Goal: Task Accomplishment & Management: Complete application form

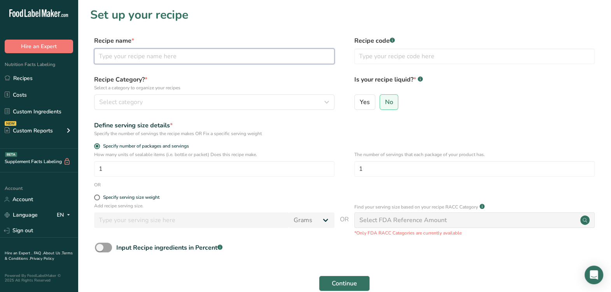
click at [214, 60] on input "text" at bounding box center [214, 57] width 240 height 16
click at [211, 56] on input "WFM/AMZ General Tso Chicken NC" at bounding box center [214, 57] width 240 height 16
type input "WFM/AMZ General Tso Chicken NC V002 [DATE] AL"
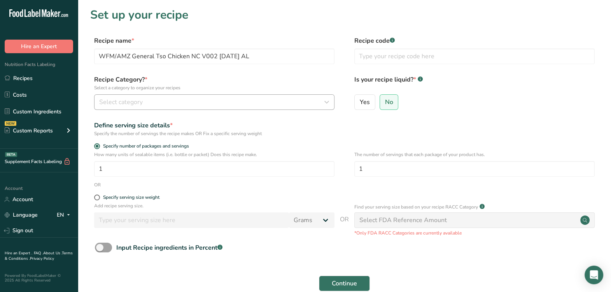
drag, startPoint x: 165, startPoint y: 110, endPoint x: 169, endPoint y: 105, distance: 5.8
click at [168, 107] on div "Recipe Category? * Select a category to organize your recipes Select category S…" at bounding box center [344, 95] width 508 height 40
click at [171, 101] on div "Select category" at bounding box center [211, 102] width 225 height 9
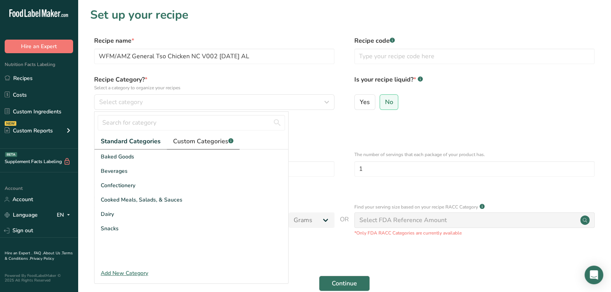
click at [192, 140] on span "Custom Categories .a-a{fill:#347362;}.b-a{fill:#fff;}" at bounding box center [203, 141] width 60 height 9
click at [201, 144] on span "Custom Categories .a-a{fill:#347362;}.b-a{fill:#fff;}" at bounding box center [202, 141] width 60 height 9
click at [206, 134] on link "Custom Categories .a-a{fill:#347362;}.b-a{fill:#fff;}" at bounding box center [202, 142] width 73 height 16
click at [202, 139] on span "Custom Categories .a-a{fill:#347362;}.b-a{fill:#fff;}" at bounding box center [202, 141] width 60 height 9
click at [146, 137] on span "Standard Categories" at bounding box center [130, 141] width 59 height 9
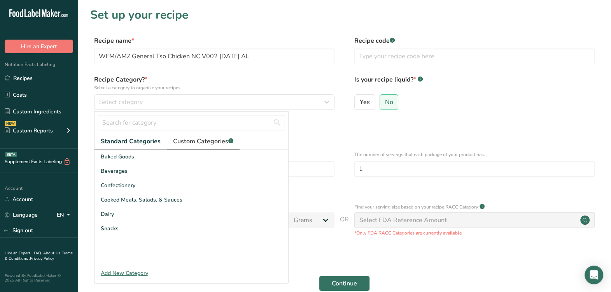
click at [191, 138] on span "Custom Categories .a-a{fill:#347362;}.b-a{fill:#fff;}" at bounding box center [203, 141] width 60 height 9
click at [302, 138] on form "Recipe name * WFM/AMZ General Tso Chicken NC V002 9-2-25 AL Recipe code .a-a{fi…" at bounding box center [344, 174] width 508 height 276
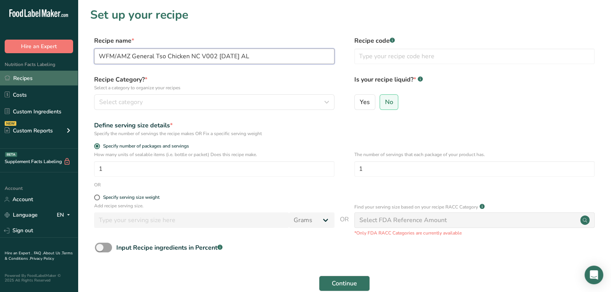
drag, startPoint x: 270, startPoint y: 58, endPoint x: 71, endPoint y: 81, distance: 200.0
click at [71, 81] on div ".a-20{fill:#fff;} Hire an Expert Nutrition Facts Labeling Recipes Costs Custom …" at bounding box center [305, 174] width 611 height 349
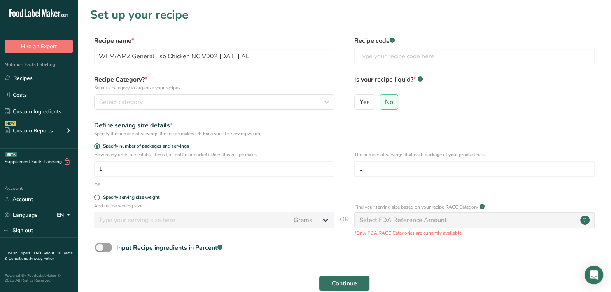
click at [237, 76] on label "Recipe Category? * Select a category to organize your recipes" at bounding box center [214, 83] width 240 height 16
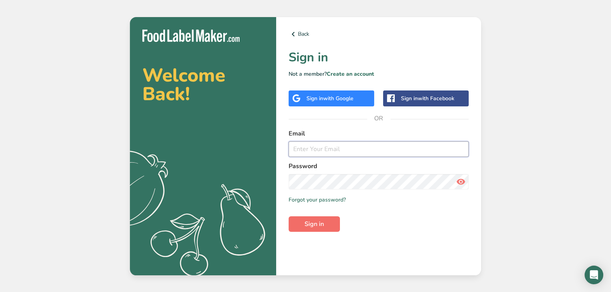
type input "[EMAIL_ADDRESS][DOMAIN_NAME]"
click at [289, 222] on button "Sign in" at bounding box center [313, 224] width 51 height 16
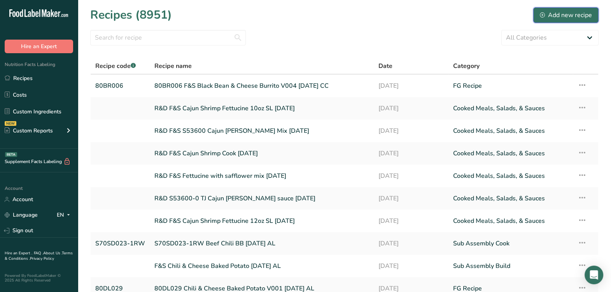
click at [564, 14] on div "Add new recipe" at bounding box center [565, 14] width 52 height 9
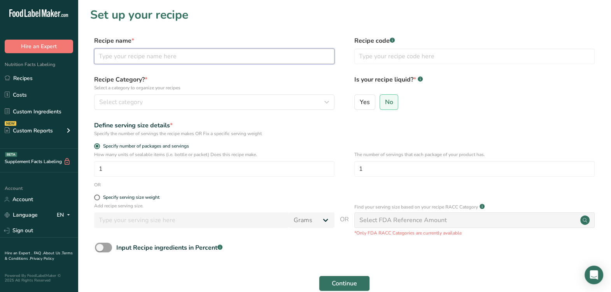
click at [179, 61] on input "text" at bounding box center [214, 57] width 240 height 16
paste input "WFM/AMZ General Tso Chicken NC V002 9-2-25 AL"
type input "WFM/AMZ General Tso Chicken NC V002 9-2-25 AL"
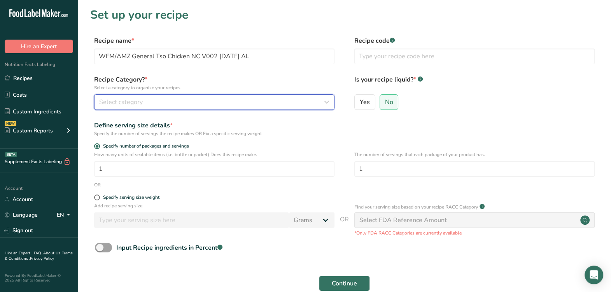
click at [164, 101] on div "Select category" at bounding box center [211, 102] width 225 height 9
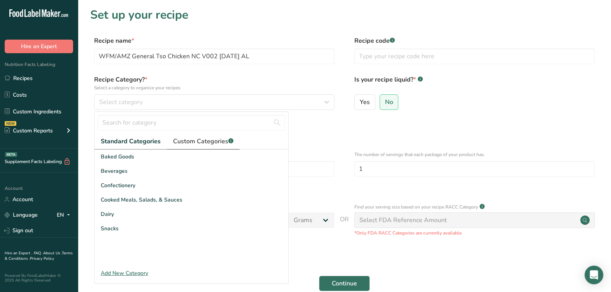
click at [210, 140] on span "Custom Categories .a-a{fill:#347362;}.b-a{fill:#fff;}" at bounding box center [203, 141] width 60 height 9
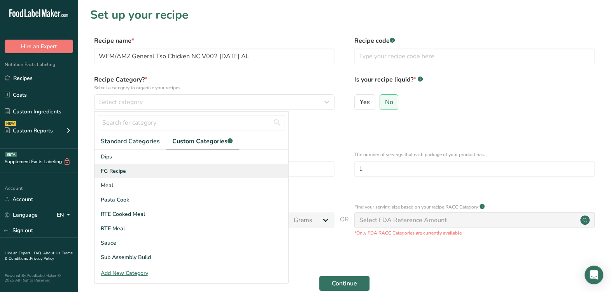
click at [120, 171] on span "FG Recipe" at bounding box center [113, 171] width 25 height 8
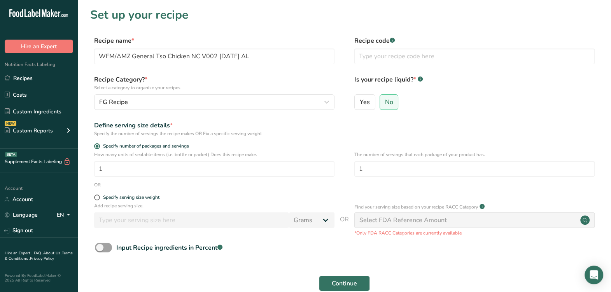
click at [334, 134] on div "Define serving size details * Specify the number of servings the recipe makes O…" at bounding box center [344, 129] width 508 height 16
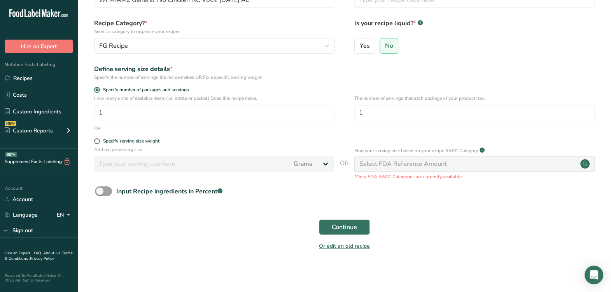
scroll to position [57, 0]
click at [130, 143] on div "Specify serving size weight" at bounding box center [214, 142] width 240 height 8
click at [131, 142] on div "Specify serving size weight" at bounding box center [131, 141] width 56 height 6
click at [99, 142] on input "Specify serving size weight" at bounding box center [96, 140] width 5 height 5
radio input "true"
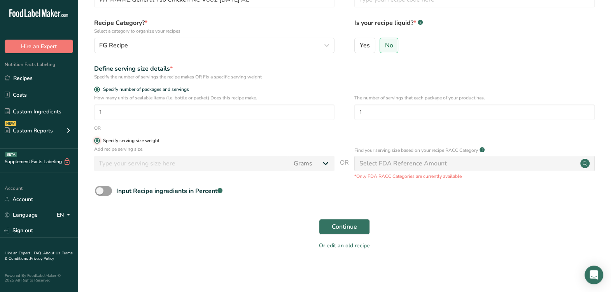
radio input "false"
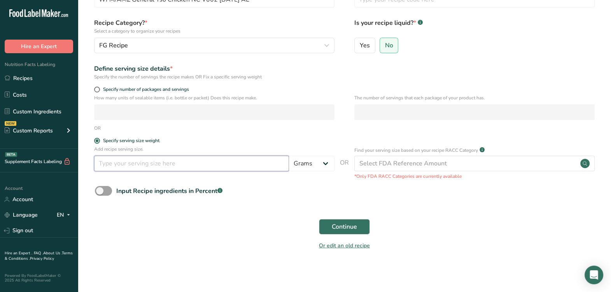
click at [126, 167] on input "number" at bounding box center [191, 164] width 195 height 16
type input "340"
click at [336, 229] on span "Continue" at bounding box center [344, 226] width 25 height 9
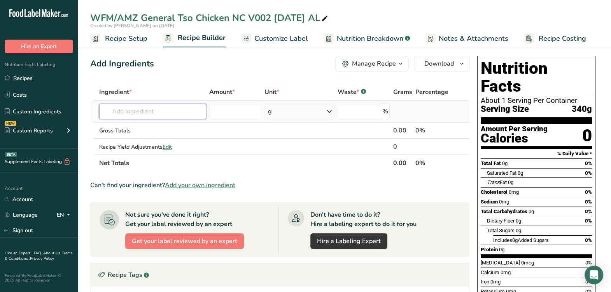
click at [169, 113] on input "text" at bounding box center [152, 112] width 107 height 16
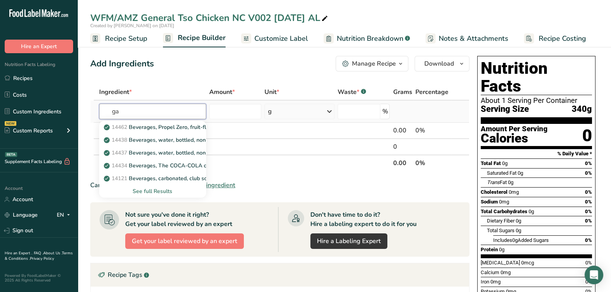
type input "g"
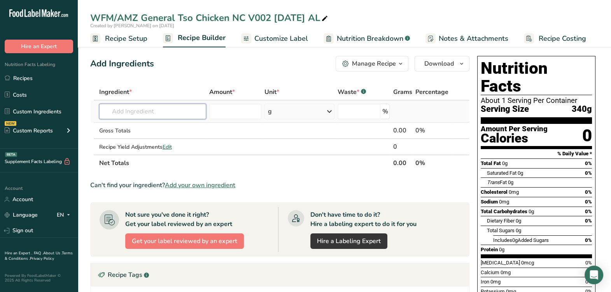
click at [153, 113] on input "text" at bounding box center [152, 112] width 107 height 16
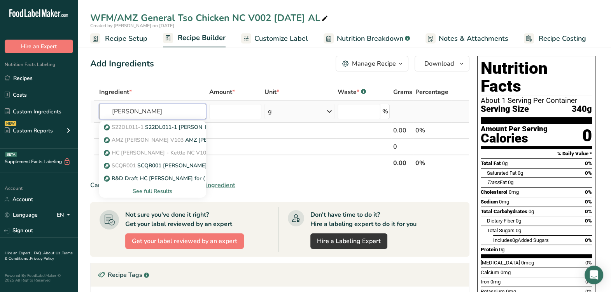
type input "jasmine rice cook"
click at [165, 192] on div "See full Results" at bounding box center [152, 191] width 94 height 8
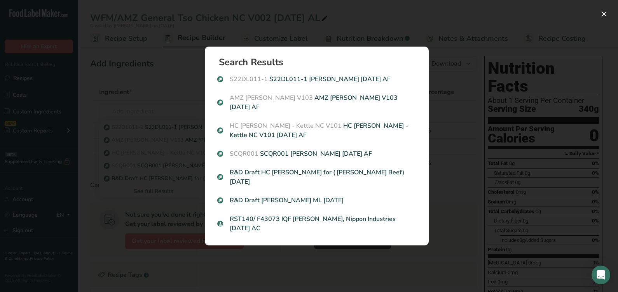
click at [339, 106] on p "AMZ Jasmine Rice Cook V103 AMZ Jasmine Rice Cook V103 02-28-23 AF" at bounding box center [316, 102] width 199 height 19
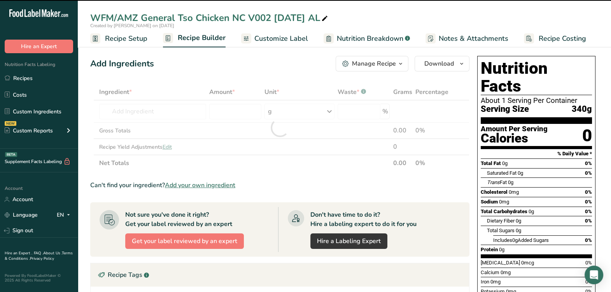
type input "0"
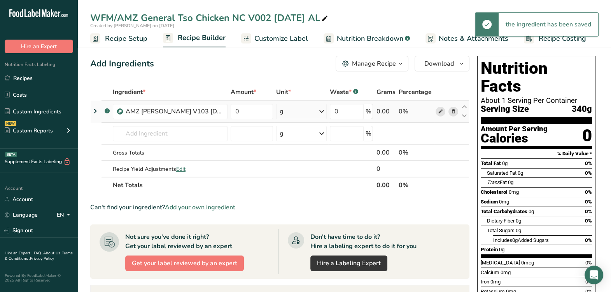
click at [442, 115] on icon at bounding box center [439, 112] width 5 height 8
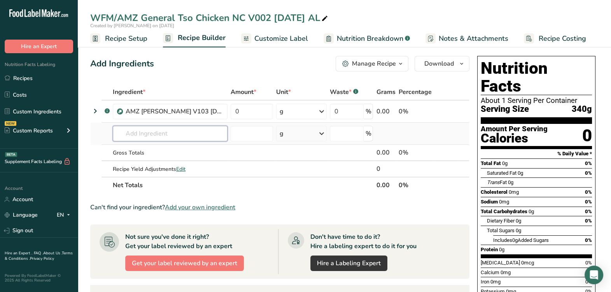
click at [200, 138] on input "text" at bounding box center [170, 134] width 115 height 16
click at [450, 112] on icon at bounding box center [452, 112] width 5 height 8
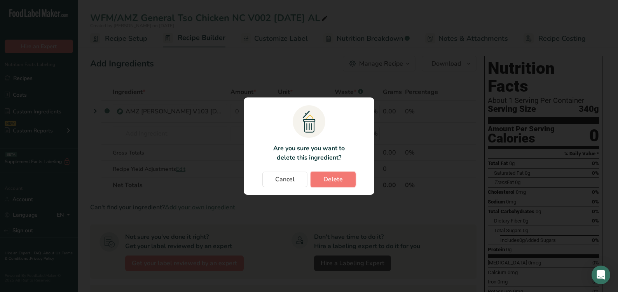
click at [343, 180] on button "Delete" at bounding box center [333, 180] width 45 height 16
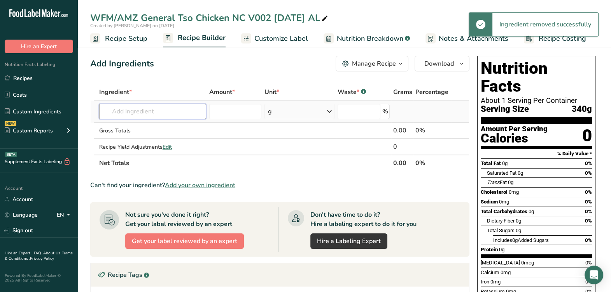
click at [160, 116] on input "text" at bounding box center [152, 112] width 107 height 16
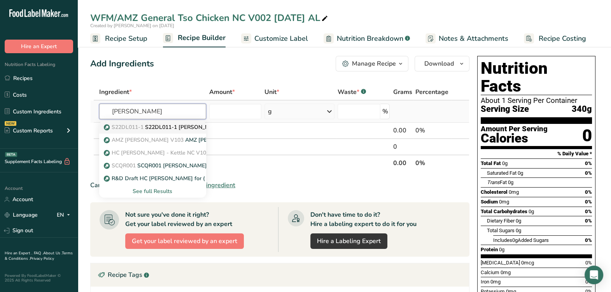
type input "jasmine rice cook"
click at [154, 126] on p "S22DL011-1 S22DL011-1 Jasmine Rice Cook 10-05-23 AF" at bounding box center [177, 127] width 145 height 8
type input "S22DL011-1 [PERSON_NAME] [DATE] AF"
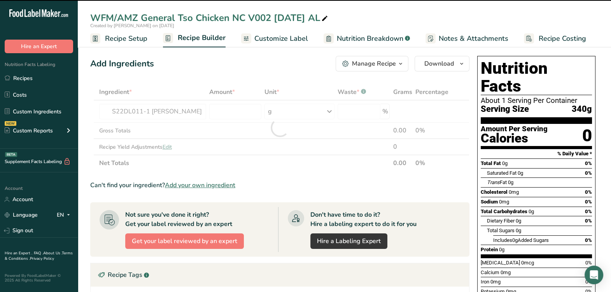
type input "0"
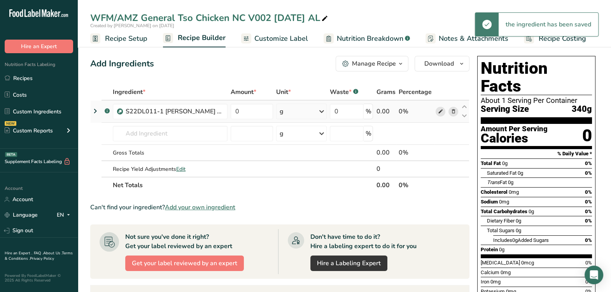
click at [441, 112] on icon at bounding box center [439, 112] width 5 height 8
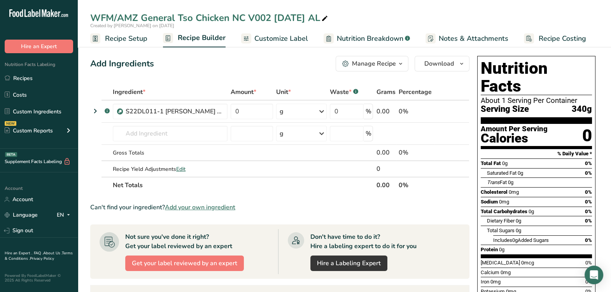
click at [453, 111] on icon at bounding box center [452, 112] width 5 height 8
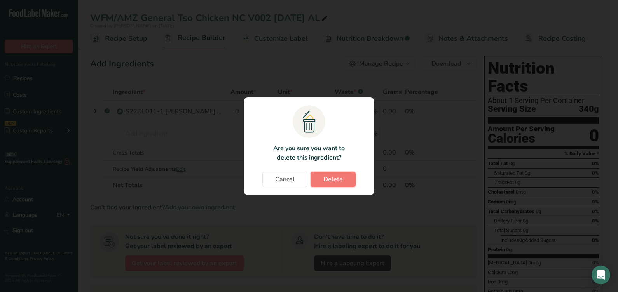
click at [327, 176] on span "Delete" at bounding box center [332, 179] width 19 height 9
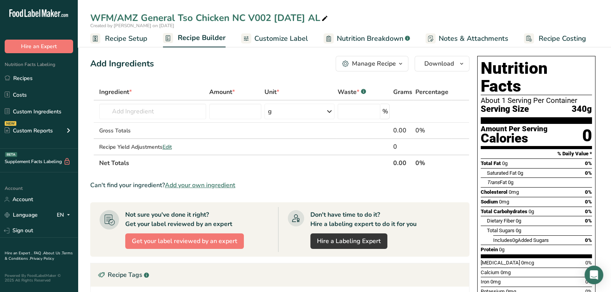
click at [321, 16] on icon at bounding box center [324, 18] width 7 height 11
drag, startPoint x: 136, startPoint y: 15, endPoint x: 43, endPoint y: 15, distance: 93.7
click at [43, 15] on div ".a-20{fill:#fff;} Hire an Expert Nutrition Facts Labeling Recipes Costs Custom …" at bounding box center [305, 233] width 611 height 467
drag, startPoint x: 91, startPoint y: 17, endPoint x: 337, endPoint y: 27, distance: 246.2
click at [337, 27] on div "AMZ/WFM General Tso Chicken NC V002 9-2-25 AL Created by April Lindsay on 2025-…" at bounding box center [344, 20] width 533 height 18
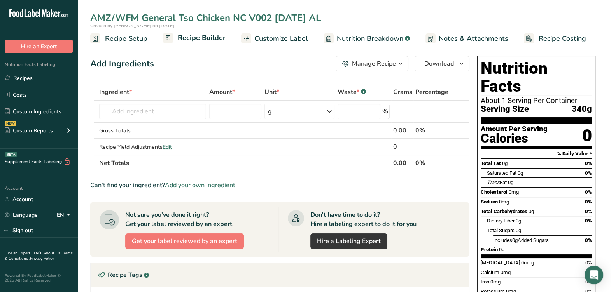
click at [333, 17] on input "AMZ/WFM General Tso Chicken NC V002 9-2-25 AL" at bounding box center [344, 18] width 508 height 14
type input "AMZ/WFM General Tso Chicken NC V002 9-2-25 AL"
click at [325, 14] on icon at bounding box center [325, 18] width 7 height 11
drag, startPoint x: 288, startPoint y: 16, endPoint x: 312, endPoint y: 16, distance: 24.1
click at [288, 16] on input "AMZ/WFM General Tso Chicken NC V002 9-2-25 AL" at bounding box center [344, 18] width 508 height 14
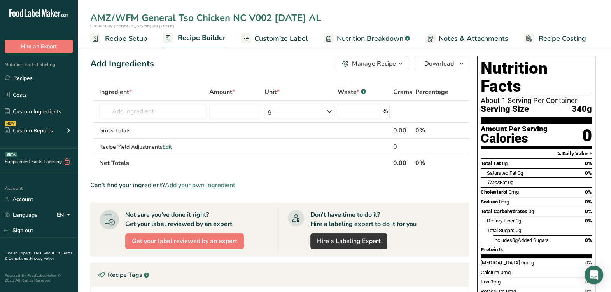
type input "AMZ/WFM General Tso Chicken NC V002 [DATE] AL"
click at [159, 113] on input "text" at bounding box center [152, 112] width 107 height 16
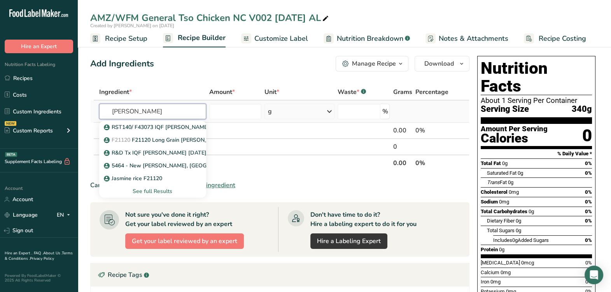
type input "[PERSON_NAME]"
click at [163, 194] on div "See full Results" at bounding box center [152, 191] width 94 height 8
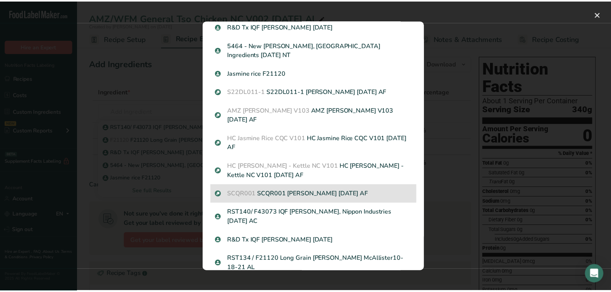
scroll to position [142, 0]
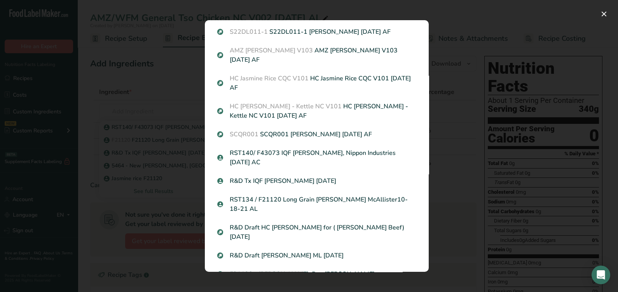
drag, startPoint x: 452, startPoint y: 137, endPoint x: 420, endPoint y: 134, distance: 32.4
click at [450, 136] on div "Search results modal" at bounding box center [309, 146] width 618 height 292
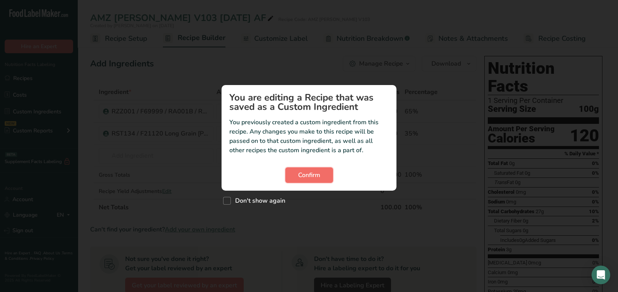
click at [317, 180] on button "Confirm" at bounding box center [309, 176] width 48 height 16
click at [301, 176] on span "Confirm" at bounding box center [309, 175] width 22 height 9
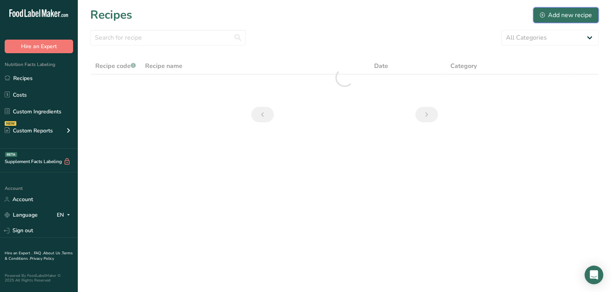
click at [573, 15] on div "Add new recipe" at bounding box center [565, 14] width 52 height 9
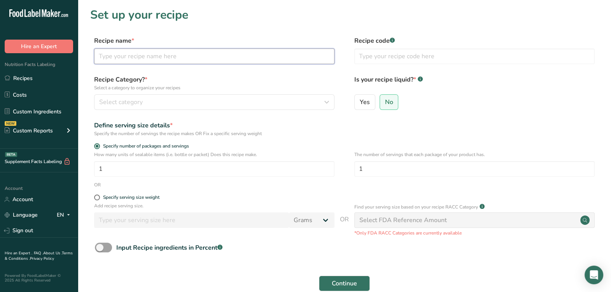
click at [257, 61] on input "text" at bounding box center [214, 57] width 240 height 16
type input "AMZ/WFM Jasmine Rice Cook 8-29-25 AL"
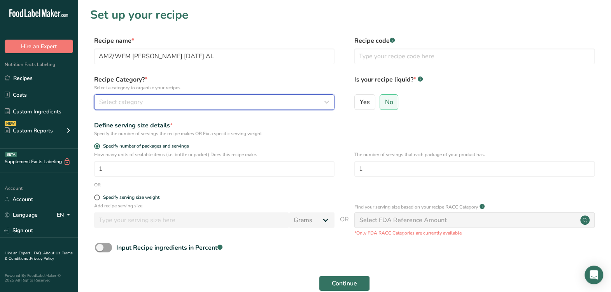
click at [164, 101] on div "Select category" at bounding box center [211, 102] width 225 height 9
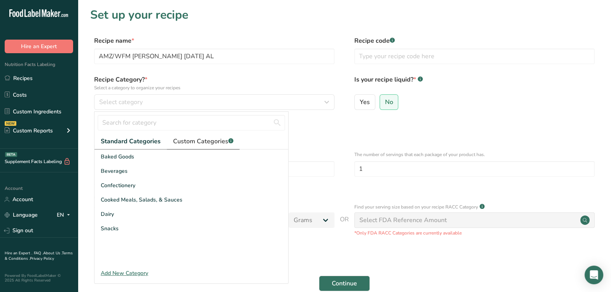
click at [210, 139] on span "Custom Categories .a-a{fill:#347362;}.b-a{fill:#fff;}" at bounding box center [203, 141] width 60 height 9
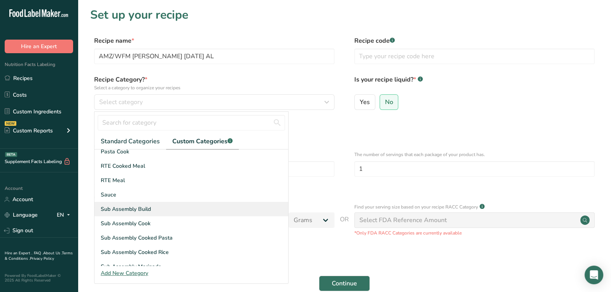
scroll to position [97, 0]
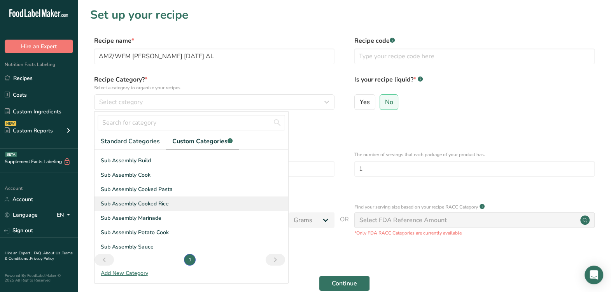
click at [171, 201] on div "Sub Assembly Cooked Rice" at bounding box center [191, 204] width 194 height 14
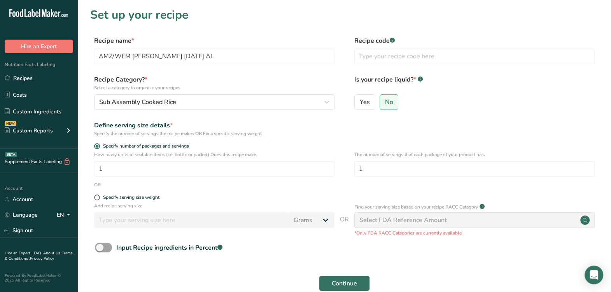
click at [314, 125] on div "Define serving size details *" at bounding box center [214, 125] width 240 height 9
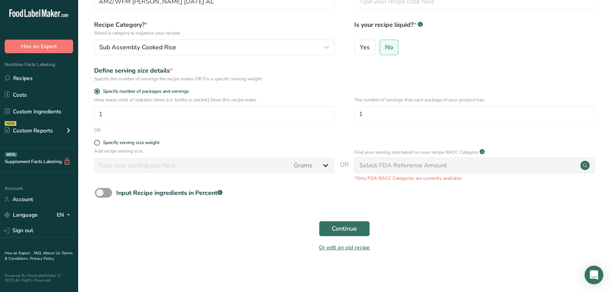
scroll to position [57, 0]
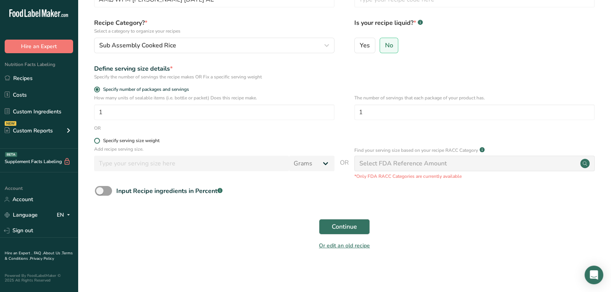
click at [124, 140] on div "Specify serving size weight" at bounding box center [131, 141] width 56 height 6
click at [99, 140] on input "Specify serving size weight" at bounding box center [96, 140] width 5 height 5
radio input "true"
radio input "false"
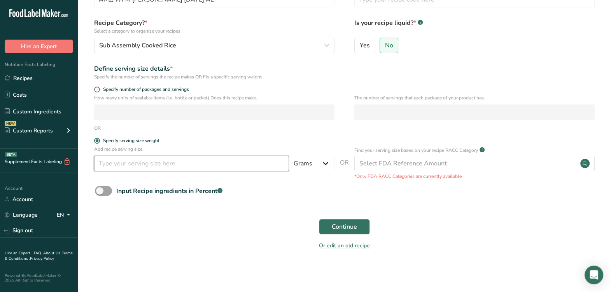
click at [131, 164] on input "number" at bounding box center [191, 164] width 195 height 16
type input "100"
click at [361, 225] on button "Continue" at bounding box center [344, 227] width 51 height 16
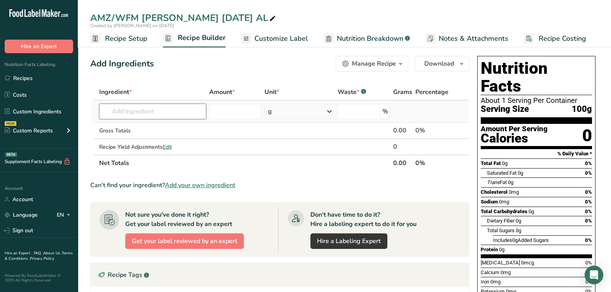
click at [192, 106] on input "text" at bounding box center [152, 112] width 107 height 16
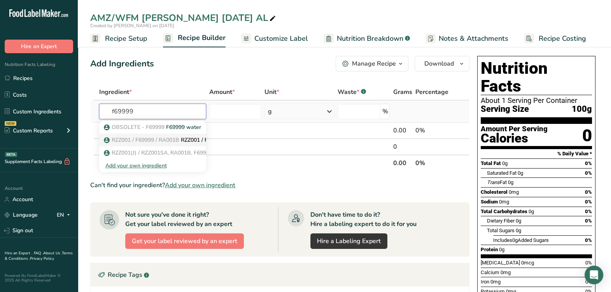
type input "f69999"
click at [167, 141] on span "RZZ001 / F69999 / RA001B" at bounding box center [146, 139] width 68 height 7
type input "RZZ001 / F69999 / RA001B / RZZ001SA Water, Tap"
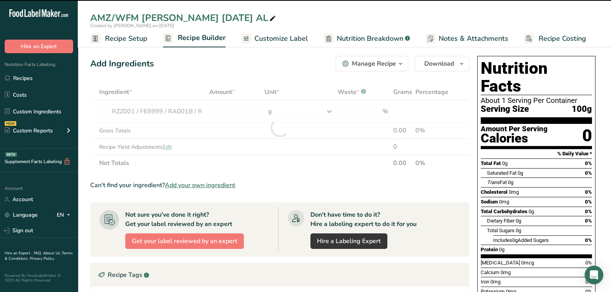
type input "0"
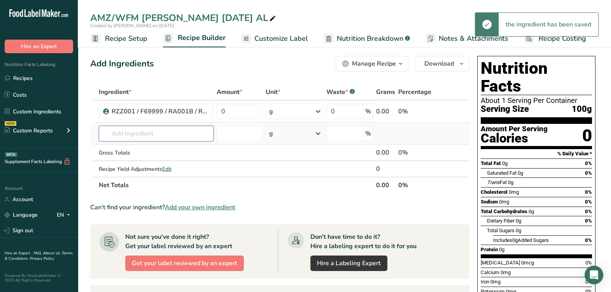
click at [167, 132] on input "text" at bounding box center [156, 134] width 115 height 16
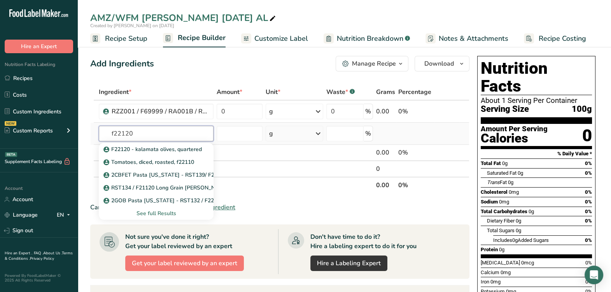
type input "f22120"
click at [162, 214] on div "See full Results" at bounding box center [156, 213] width 102 height 8
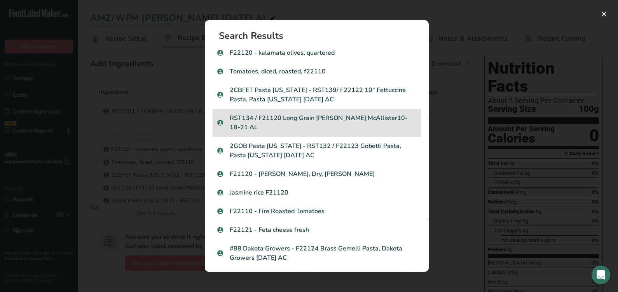
click at [351, 124] on p "RST134 / F21120 Long Grain [PERSON_NAME] McAllister10-18-21 AL" at bounding box center [316, 122] width 199 height 19
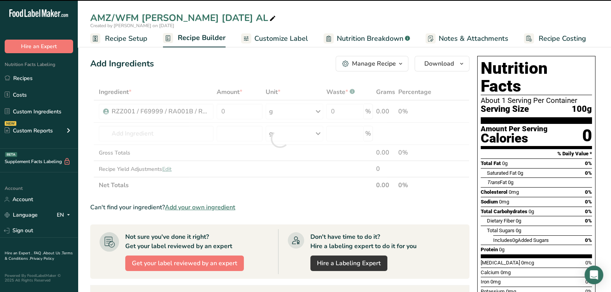
type input "0"
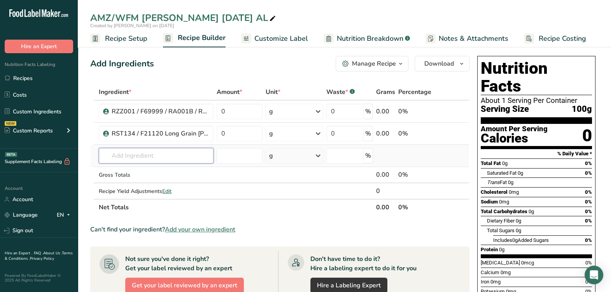
click at [164, 152] on input "text" at bounding box center [156, 156] width 115 height 16
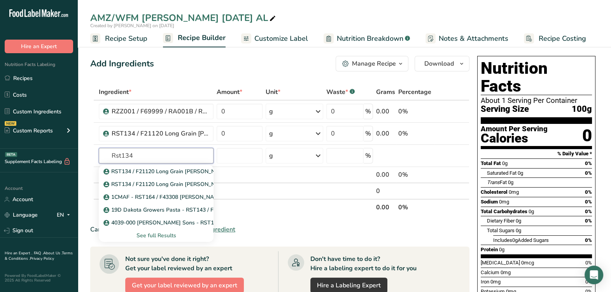
type input "Rst134"
click at [169, 238] on div "See full Results" at bounding box center [156, 236] width 102 height 8
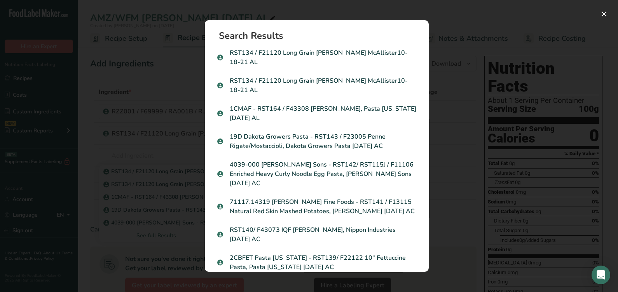
click at [515, 126] on div "Search results modal" at bounding box center [309, 146] width 618 height 292
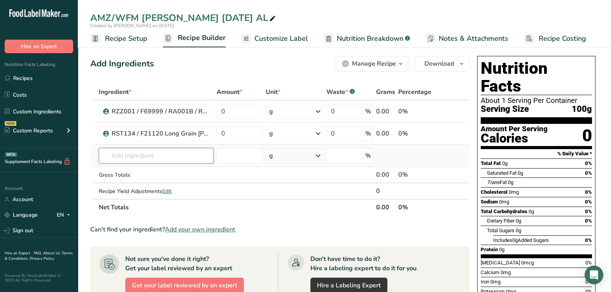
click at [170, 149] on input "text" at bounding box center [156, 156] width 115 height 16
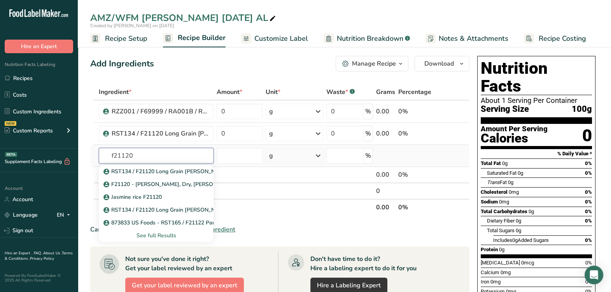
type input "f21120"
click at [155, 237] on div "See full Results" at bounding box center [156, 236] width 102 height 8
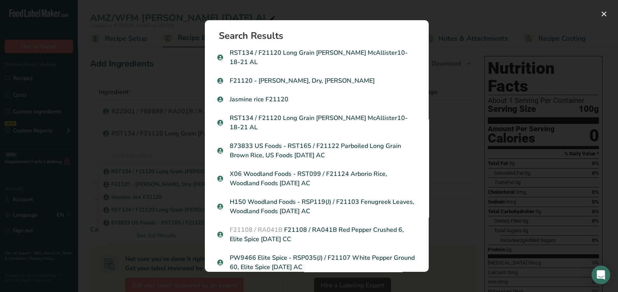
click at [464, 111] on div "Search results modal" at bounding box center [309, 146] width 618 height 292
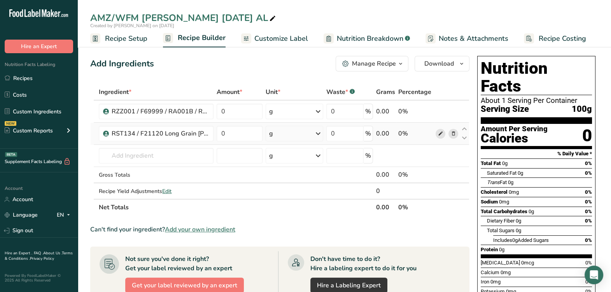
click at [443, 134] on span at bounding box center [439, 133] width 9 height 9
click at [237, 115] on body ".a-20{fill:#fff;} Hire an Expert Nutrition Facts Labeling Recipes Costs Custom …" at bounding box center [305, 255] width 611 height 511
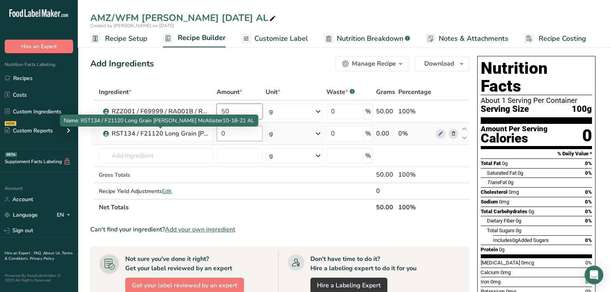
type input "50"
click at [240, 129] on div "Ingredient * Amount * Unit * Waste * .a-a{fill:#347362;}.b-a{fill:#fff;} Grams …" at bounding box center [279, 150] width 379 height 132
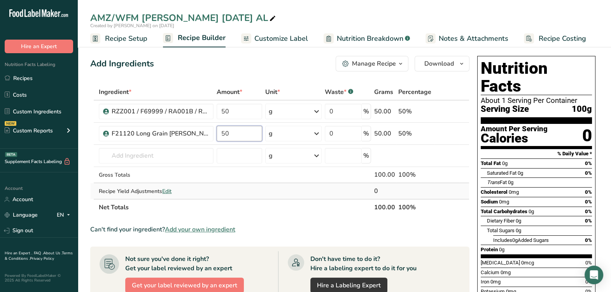
type input "50"
click at [244, 183] on div "Ingredient * Amount * Unit * Waste * .a-a{fill:#347362;}.b-a{fill:#fff;} Grams …" at bounding box center [279, 150] width 379 height 132
click at [369, 68] on div "Manage Recipe" at bounding box center [374, 63] width 44 height 9
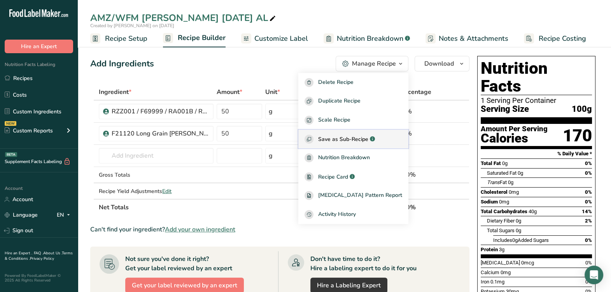
click at [348, 138] on span "Save as Sub-Recipe" at bounding box center [343, 139] width 50 height 8
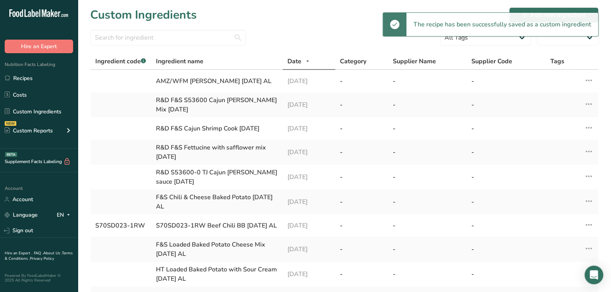
select select "30"
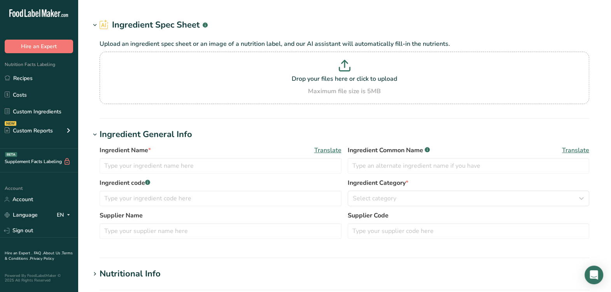
type input "RST134 / F21120 Long Grain [PERSON_NAME] McAllister10-18-21 AL"
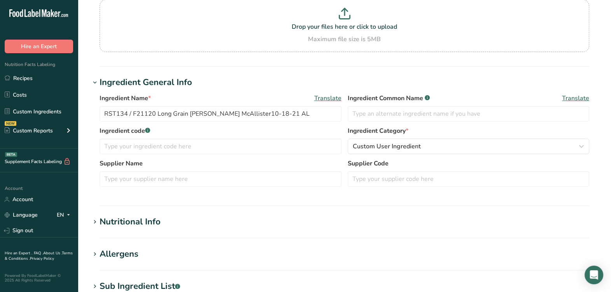
scroll to position [48, 0]
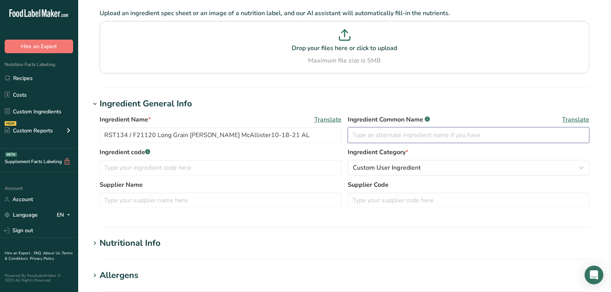
click at [398, 131] on input "text" at bounding box center [468, 135] width 242 height 16
type input "[PERSON_NAME]"
click at [246, 154] on label "Ingredient code .a-a{fill:#347362;}.b-a{fill:#fff;}" at bounding box center [220, 152] width 242 height 9
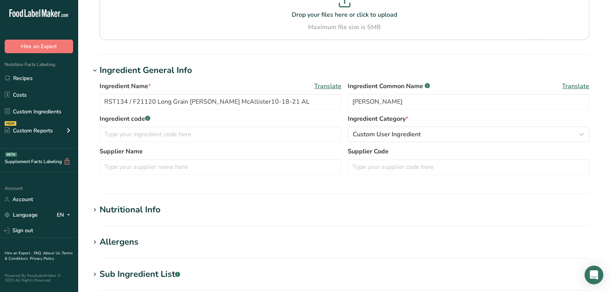
scroll to position [97, 0]
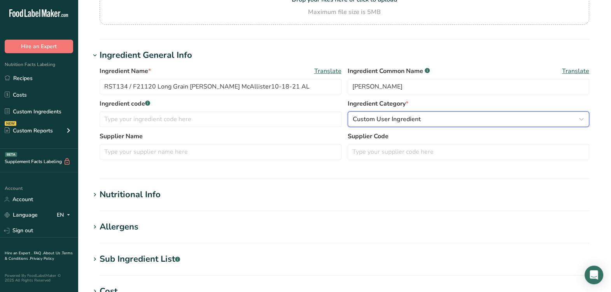
click at [476, 122] on div "Custom User Ingredient" at bounding box center [466, 119] width 227 height 9
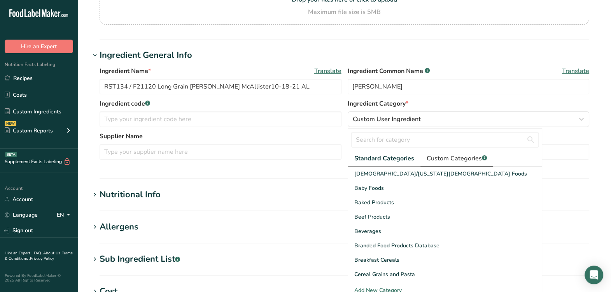
click at [465, 156] on span "Custom Categories .a-a{fill:#347362;}.b-a{fill:#fff;}" at bounding box center [456, 158] width 60 height 9
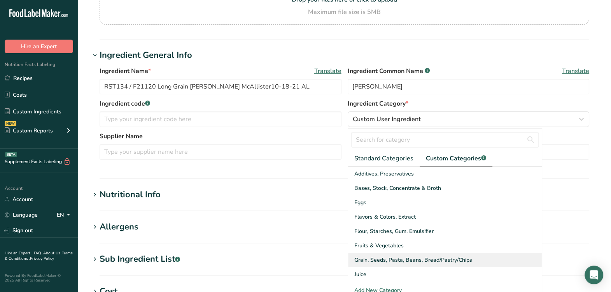
click at [381, 263] on span "Grain, Seeds, Pasta, Beans, Bread/Pastry/Chips" at bounding box center [413, 260] width 118 height 8
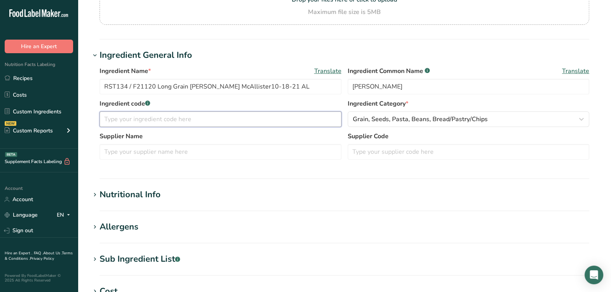
click at [227, 122] on input "text" at bounding box center [220, 120] width 242 height 16
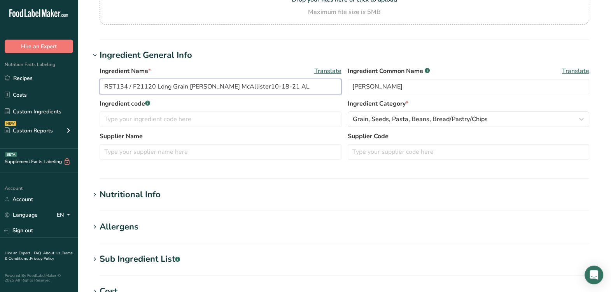
click at [150, 87] on input "RST134 / F21120 Long Grain [PERSON_NAME] McAllister10-18-21 AL" at bounding box center [220, 87] width 242 height 16
drag, startPoint x: 154, startPoint y: 86, endPoint x: 286, endPoint y: 1, distance: 157.2
click at [59, 87] on div ".a-20{fill:#fff;} Hire an Expert Nutrition Facts Labeling Recipes Costs Custom …" at bounding box center [305, 201] width 611 height 596
drag, startPoint x: 183, startPoint y: 107, endPoint x: 155, endPoint y: 97, distance: 29.3
click at [183, 107] on label "Ingredient code .a-a{fill:#347362;}.b-a{fill:#fff;}" at bounding box center [220, 103] width 242 height 9
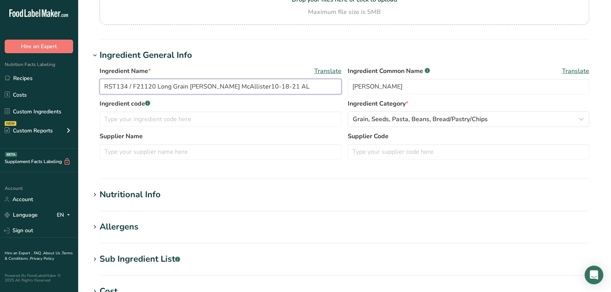
drag, startPoint x: 154, startPoint y: 90, endPoint x: 134, endPoint y: 88, distance: 20.3
click at [133, 87] on input "RST134 / F21120 Long Grain [PERSON_NAME] McAllister10-18-21 AL" at bounding box center [220, 87] width 242 height 16
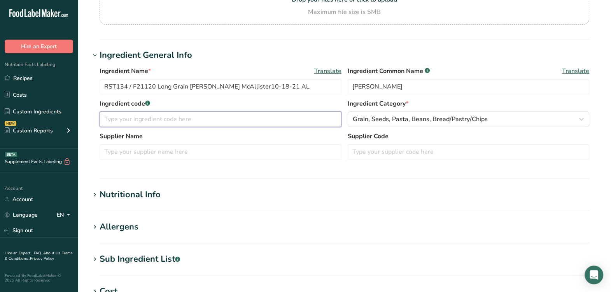
click at [157, 119] on input "text" at bounding box center [220, 120] width 242 height 16
paste input "F21120"
type input "F21120"
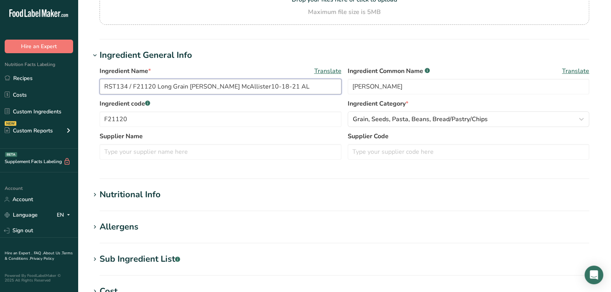
drag, startPoint x: 154, startPoint y: 83, endPoint x: 133, endPoint y: 89, distance: 21.7
click at [153, 84] on input "RST134 / F21120 Long Grain [PERSON_NAME] McAllister10-18-21 AL" at bounding box center [220, 87] width 242 height 16
drag, startPoint x: 133, startPoint y: 89, endPoint x: 81, endPoint y: 97, distance: 52.3
click at [81, 97] on section "Edit RST134 / F21120 Long Grain Jasmine Rice, Otis McAllister10-18-21 AL Ingred…" at bounding box center [344, 188] width 533 height 571
type input "F21120 Long Grain Jasmine Rice, Otis McAllister10-18-21 AL"
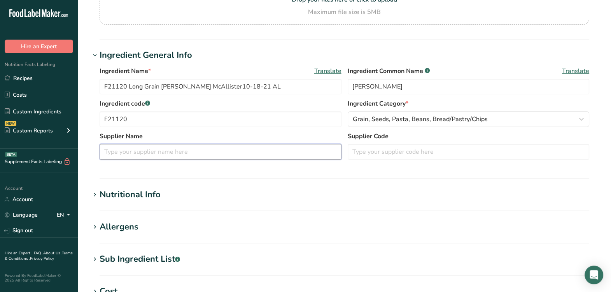
click at [162, 156] on input "text" at bounding box center [220, 152] width 242 height 16
drag, startPoint x: 200, startPoint y: 85, endPoint x: 241, endPoint y: 90, distance: 41.1
click at [241, 90] on input "F21120 Long Grain Jasmine Rice, Otis McAllister10-18-21 AL" at bounding box center [220, 87] width 242 height 16
paste input "Otis McAllister"
click at [194, 157] on input "Otis McAllister" at bounding box center [220, 152] width 242 height 16
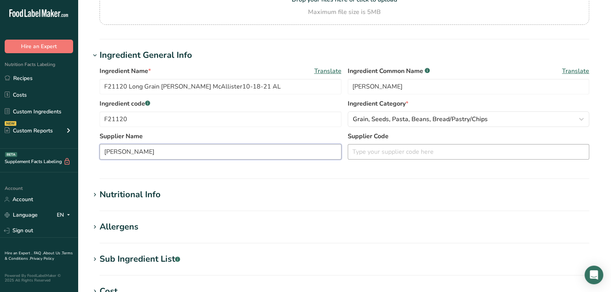
type input "Otis McAllister"
click at [503, 160] on div "Supplier Name Otis McAllister Supplier Code" at bounding box center [343, 148] width 489 height 33
type input "2857100401"
click at [497, 168] on section "Ingredient General Info Ingredient Name * Translate F21120 Long Grain Jasmine R…" at bounding box center [344, 114] width 508 height 130
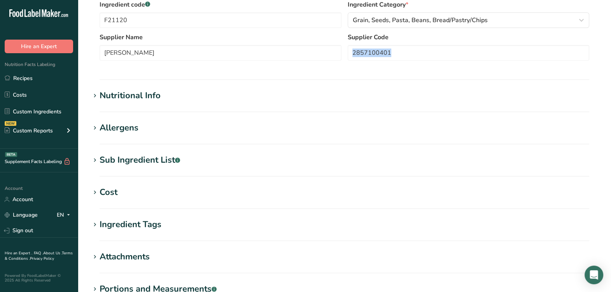
scroll to position [243, 0]
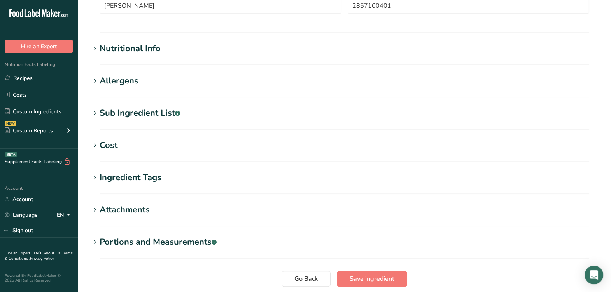
click at [125, 46] on div "Nutritional Info" at bounding box center [129, 48] width 61 height 13
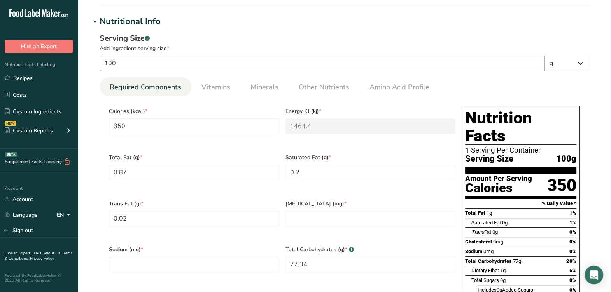
scroll to position [291, 0]
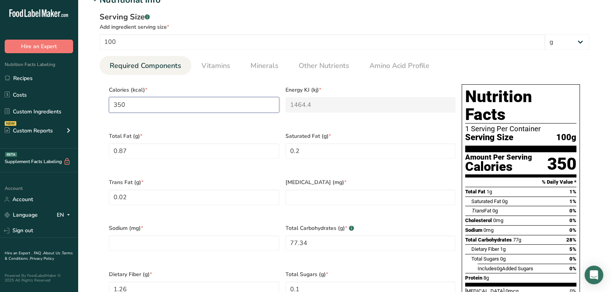
click at [179, 110] on input "350" at bounding box center [194, 105] width 170 height 16
type input "35"
type KJ "146.4"
type input "3"
type KJ "12.6"
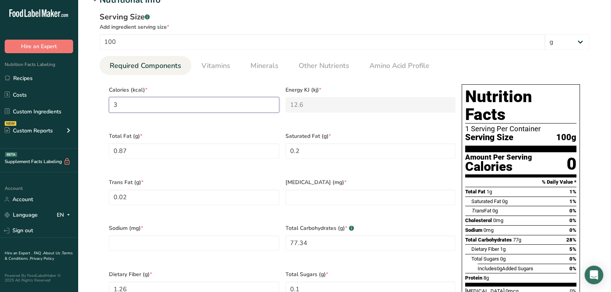
type input "34"
type KJ "142.3"
type input "349"
type KJ "1460.2"
type input "349"
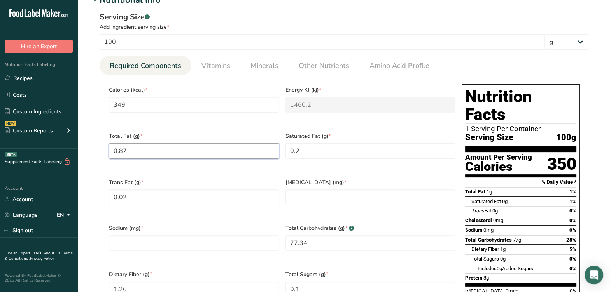
click at [172, 146] on Fat "0.87" at bounding box center [194, 151] width 170 height 16
type Fat "0.49"
click at [339, 163] on div "Saturated Fat (g) * 0.2" at bounding box center [370, 150] width 176 height 46
drag, startPoint x: 346, startPoint y: 157, endPoint x: 358, endPoint y: 150, distance: 13.7
click at [355, 152] on div "Saturated Fat (g) * 0.2" at bounding box center [370, 150] width 176 height 46
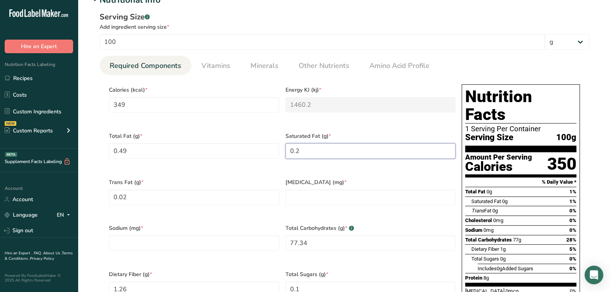
click at [358, 151] on Fat "0.2" at bounding box center [370, 151] width 170 height 16
type Fat "0.18"
click at [261, 190] on Fat "0.02" at bounding box center [194, 198] width 170 height 16
type Fat "0"
click at [248, 220] on div "Sodium (mg) *" at bounding box center [194, 243] width 176 height 46
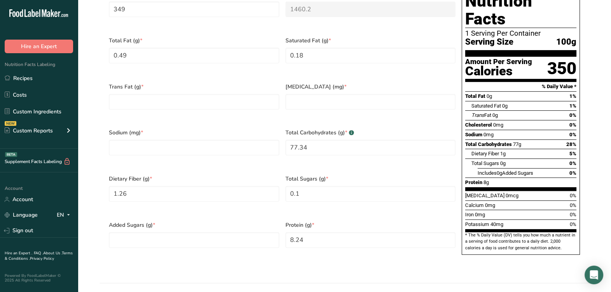
scroll to position [388, 0]
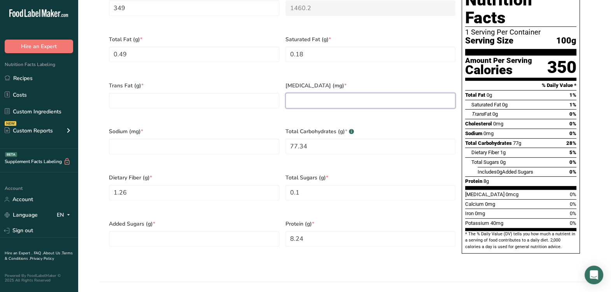
click at [344, 93] on input "number" at bounding box center [370, 101] width 170 height 16
type input "0"
click at [258, 97] on Fat "number" at bounding box center [194, 101] width 170 height 16
type Fat "0"
click at [253, 139] on input "number" at bounding box center [194, 147] width 170 height 16
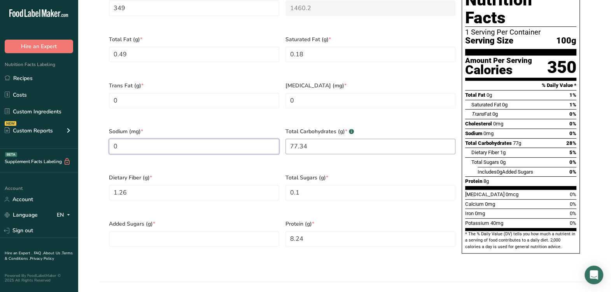
type input "0"
click at [354, 139] on Carbohydrates "77.34" at bounding box center [370, 147] width 170 height 16
type Carbohydrates "79.6"
click at [138, 185] on Fiber "1.26" at bounding box center [194, 193] width 170 height 16
type Fiber "0"
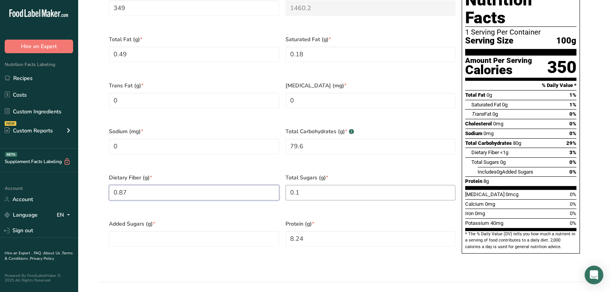
type Fiber "0.87"
click at [354, 185] on Sugars "0.1" at bounding box center [370, 193] width 170 height 16
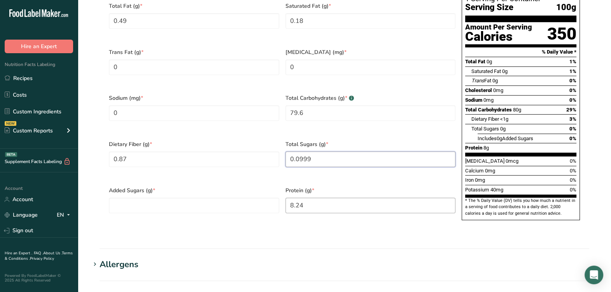
scroll to position [437, 0]
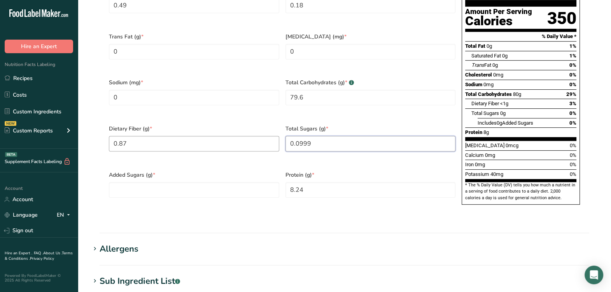
click at [264, 132] on div "Calories (kcal) * 349 Energy KJ (kj) * 1460.2 Total Fat (g) * 0.49 Saturated Fa…" at bounding box center [282, 73] width 353 height 277
type Sugars "0"
click at [216, 182] on Sugars "number" at bounding box center [194, 190] width 170 height 16
type Sugars "0"
click at [352, 182] on input "8.24" at bounding box center [370, 190] width 170 height 16
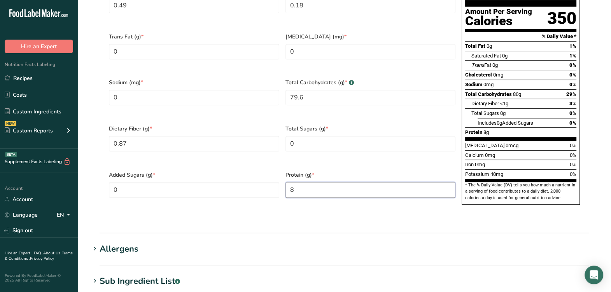
type input "0"
type input "6.56"
drag, startPoint x: 368, startPoint y: 192, endPoint x: 342, endPoint y: 187, distance: 26.1
click at [368, 192] on div "Protein (g) * 6.56" at bounding box center [370, 189] width 176 height 46
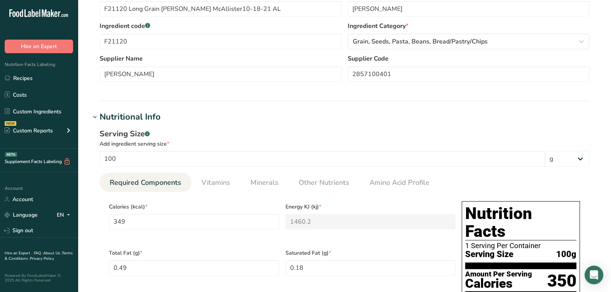
scroll to position [194, 0]
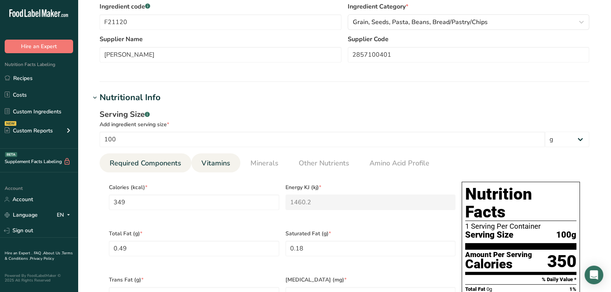
click at [213, 165] on span "Vitamins" at bounding box center [215, 163] width 29 height 10
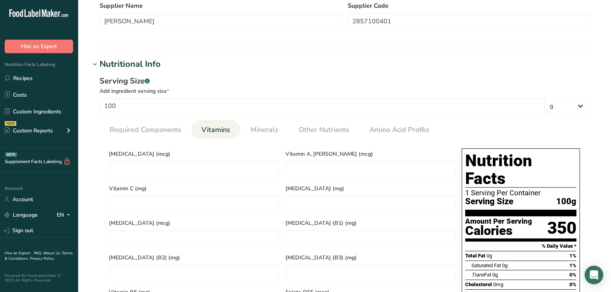
scroll to position [243, 0]
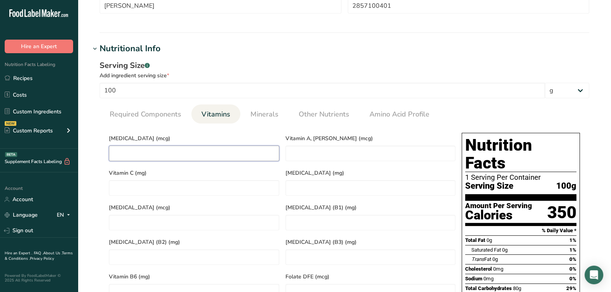
click at [193, 155] on D "number" at bounding box center [194, 154] width 170 height 16
type D "0"
click at [252, 113] on span "Minerals" at bounding box center [264, 114] width 28 height 10
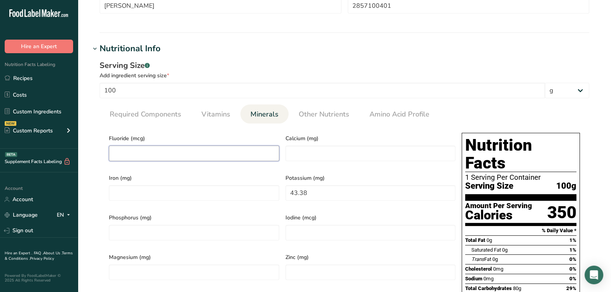
click at [198, 154] on input "number" at bounding box center [194, 154] width 170 height 16
click at [299, 155] on input "number" at bounding box center [370, 154] width 170 height 16
type input "3.33"
click at [231, 195] on input "number" at bounding box center [194, 193] width 170 height 16
type input "0.15"
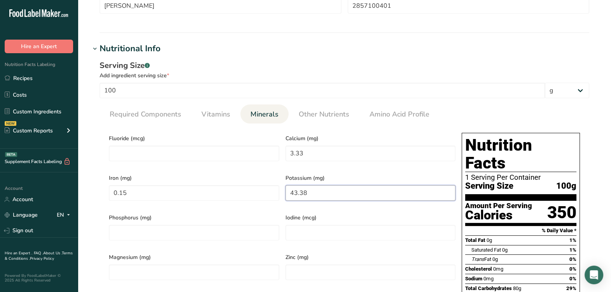
click at [320, 192] on input "43.38" at bounding box center [370, 193] width 170 height 16
drag, startPoint x: 319, startPoint y: 192, endPoint x: 276, endPoint y: 200, distance: 43.5
click at [276, 200] on div "Fluoride (mcg) Calcium (mg) 3.33 Iron (mg) 0.15 Potassium (mg) 43.38 Phosphorus…" at bounding box center [282, 268] width 353 height 277
type input "57"
click at [277, 209] on div "Phosphorus (mg)" at bounding box center [194, 229] width 176 height 40
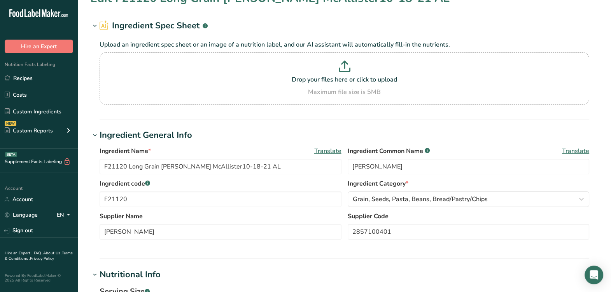
scroll to position [0, 0]
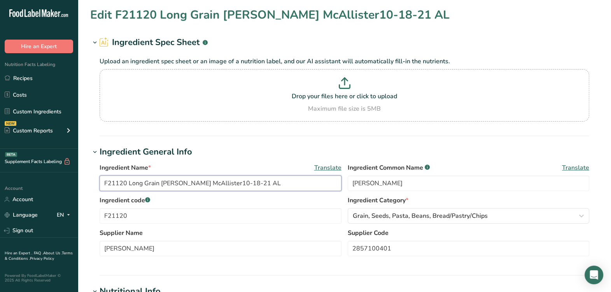
drag, startPoint x: 237, startPoint y: 183, endPoint x: 251, endPoint y: 176, distance: 15.3
click at [239, 181] on input "F21120 Long Grain Jasmine Rice, Otis McAllister10-18-21 AL" at bounding box center [220, 184] width 242 height 16
type input "F21120 Long Grain [PERSON_NAME], [PERSON_NAME] 9-50-24 AL"
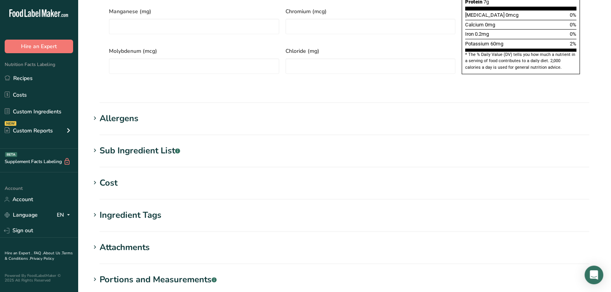
scroll to position [549, 0]
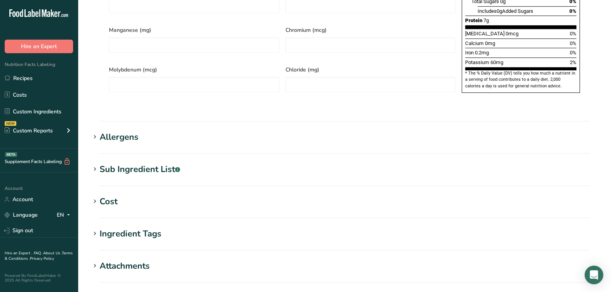
click at [167, 163] on div "Sub Ingredient List .a-a{fill:#347362;}.b-a{fill:#fff;}" at bounding box center [139, 169] width 80 height 13
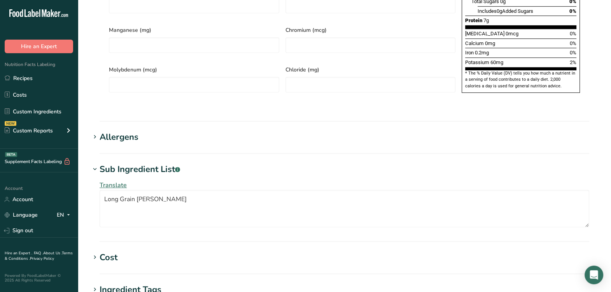
click at [119, 131] on div "Allergens" at bounding box center [118, 137] width 39 height 13
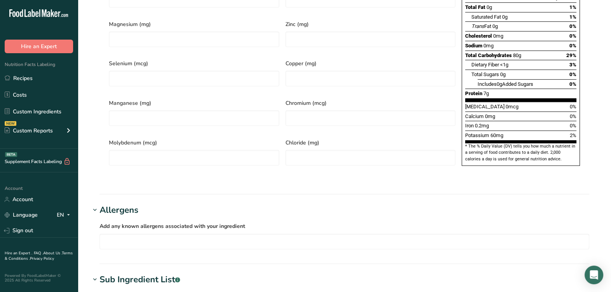
scroll to position [534, 0]
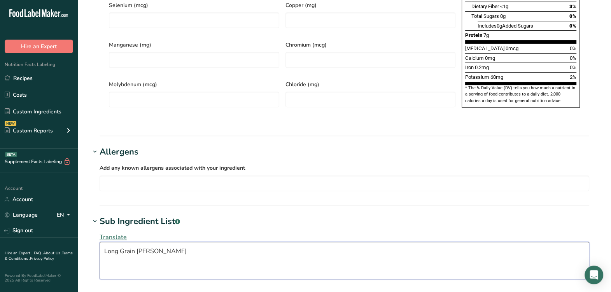
drag, startPoint x: 280, startPoint y: 226, endPoint x: 148, endPoint y: 239, distance: 133.2
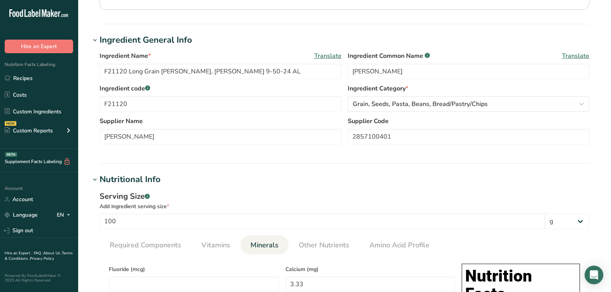
scroll to position [0, 0]
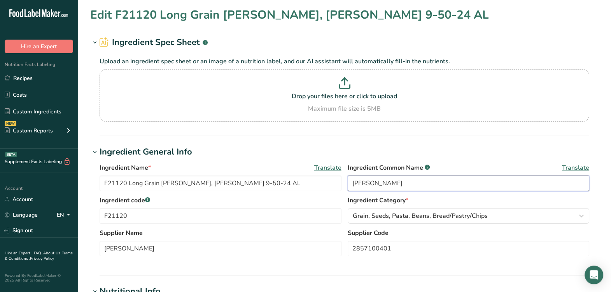
click at [352, 181] on input "Jasmine Rice" at bounding box center [468, 184] width 242 height 16
type input "Long Grain Jasmine Rice"
click at [341, 197] on div "Ingredient code .a-a{fill:#347362;}.b-a{fill:#fff;} F21120 Ingredient Category …" at bounding box center [343, 212] width 489 height 33
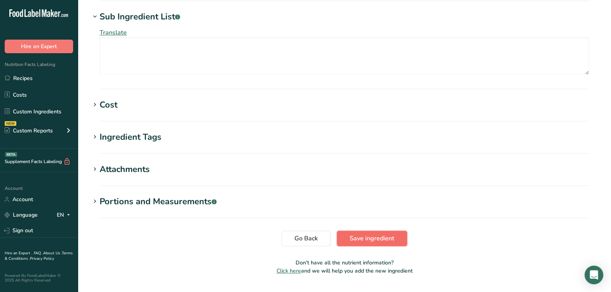
click at [366, 234] on span "Save ingredient" at bounding box center [371, 238] width 45 height 9
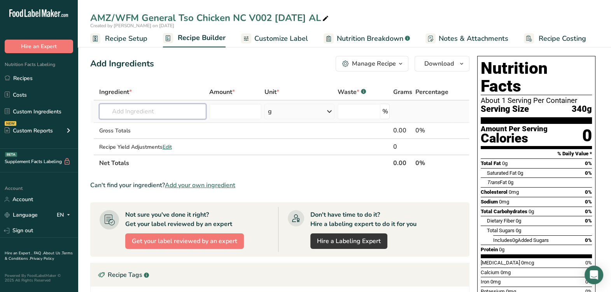
click at [157, 114] on input "text" at bounding box center [152, 112] width 107 height 16
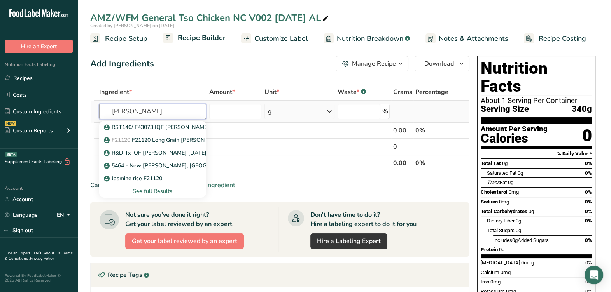
type input "[PERSON_NAME]"
click at [159, 192] on div "See full Results" at bounding box center [152, 191] width 94 height 8
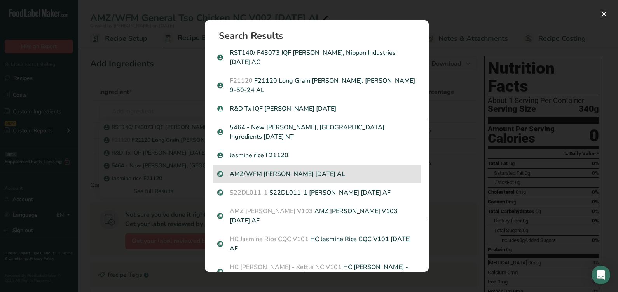
click at [301, 169] on p "AMZ/WFM [PERSON_NAME] [DATE] AL" at bounding box center [316, 173] width 199 height 9
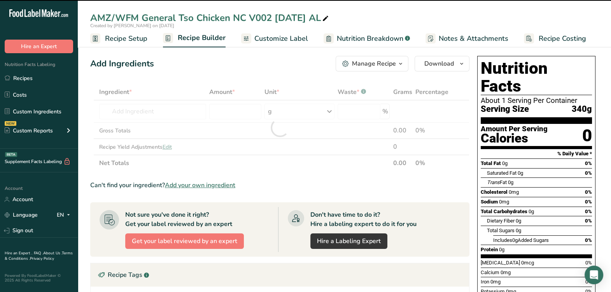
type input "0"
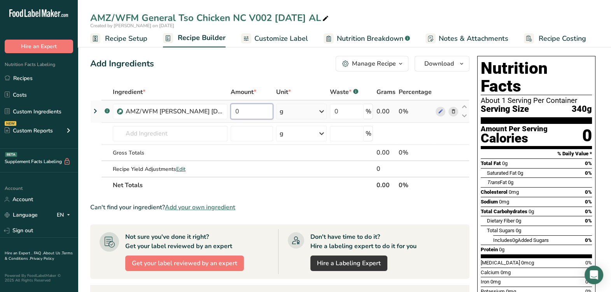
click at [264, 113] on input "0" at bounding box center [251, 112] width 42 height 16
type input "40.7895"
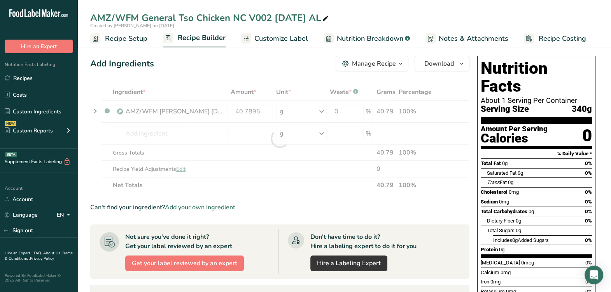
click at [274, 196] on section "Ingredient * Amount * Unit * Waste * .a-a{fill:#347362;}.b-a{fill:#fff;} Grams …" at bounding box center [279, 274] width 379 height 380
